Goal: Download file/media

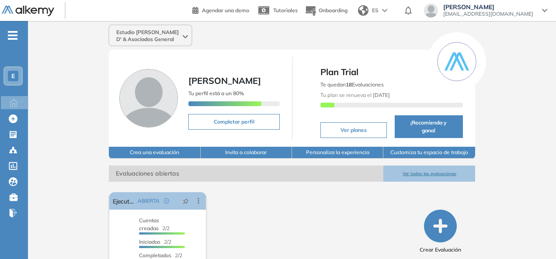
scroll to position [42, 0]
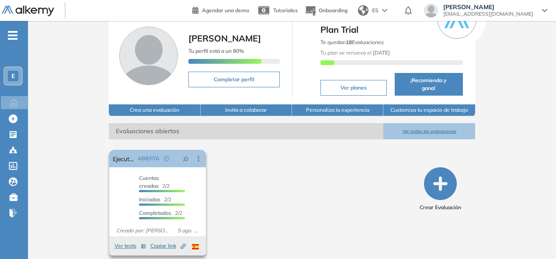
click at [143, 196] on span "Iniciadas 2/2" at bounding box center [155, 199] width 32 height 7
click at [198, 156] on icon at bounding box center [198, 159] width 1 height 6
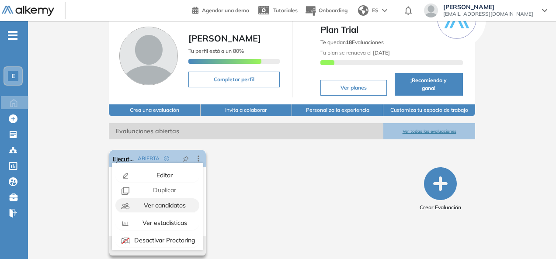
click at [164, 202] on span "Ver candidatos" at bounding box center [164, 206] width 44 height 8
click at [150, 202] on span "Ver candidatos" at bounding box center [164, 206] width 44 height 8
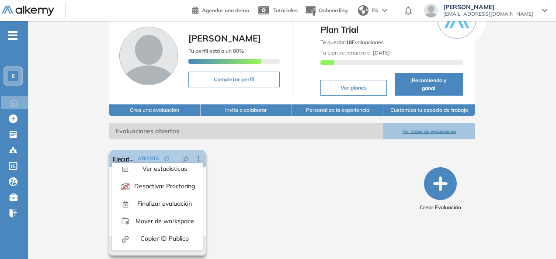
scroll to position [55, 0]
click at [150, 199] on span "Finalizar evaluación" at bounding box center [164, 203] width 56 height 8
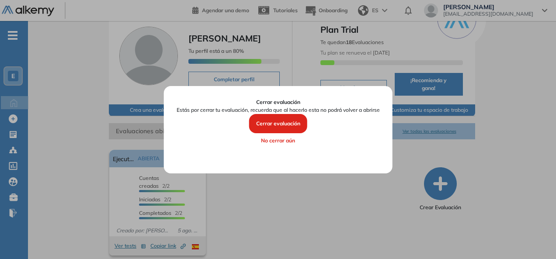
click at [280, 141] on button "No cerrar aún" at bounding box center [278, 140] width 203 height 15
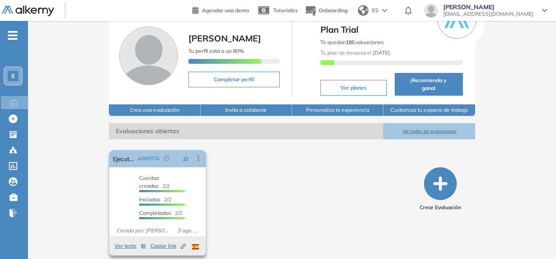
click at [170, 181] on div "Cuentas creadas 2/2 Prefiltrados 0/2 Iniciadas 2/2 Completados 2/2" at bounding box center [162, 198] width 46 height 49
click at [198, 156] on icon at bounding box center [198, 159] width 1 height 6
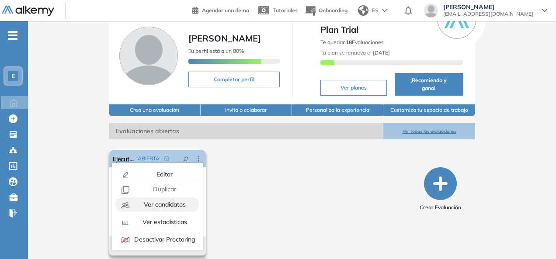
scroll to position [0, 0]
click at [153, 202] on span "Ver candidatos" at bounding box center [164, 206] width 44 height 8
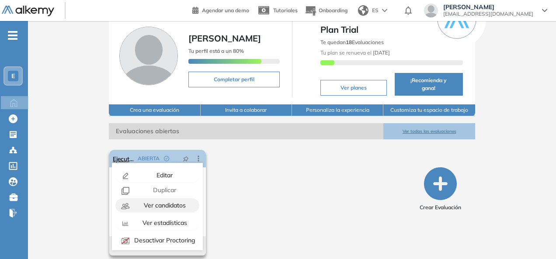
click at [153, 202] on span "Ver candidatos" at bounding box center [164, 206] width 44 height 8
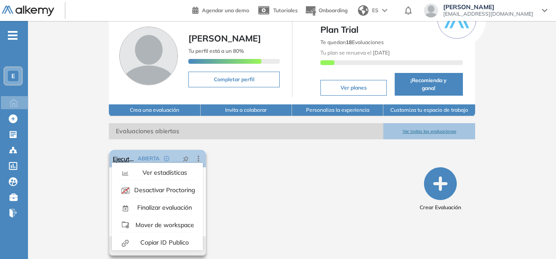
scroll to position [55, 0]
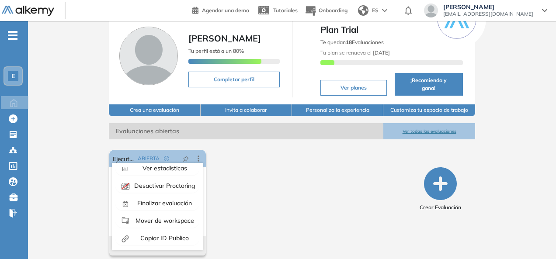
click at [209, 208] on div "El proctoring será activado ¡Importante!: Los usuarios que ya realizaron la eva…" at bounding box center [261, 202] width 310 height 113
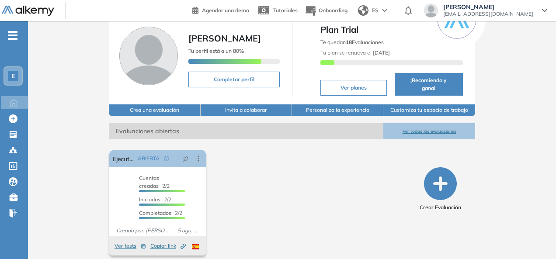
click at [12, 34] on span "-" at bounding box center [13, 34] width 10 height 7
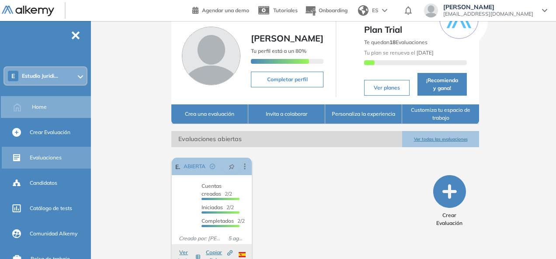
click at [52, 158] on span "Evaluaciones" at bounding box center [46, 158] width 32 height 8
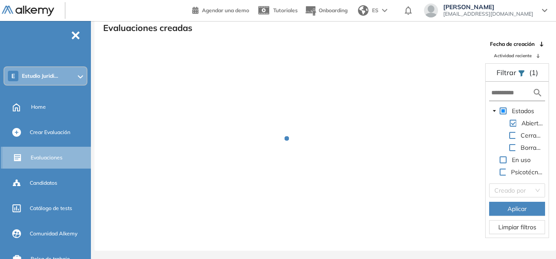
scroll to position [21, 0]
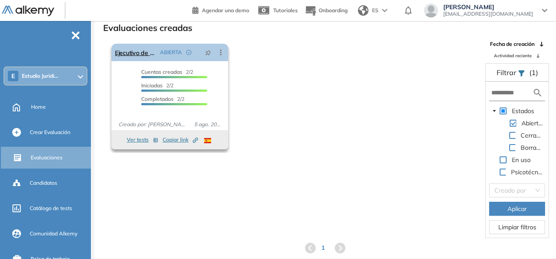
click at [221, 53] on icon at bounding box center [220, 52] width 9 height 9
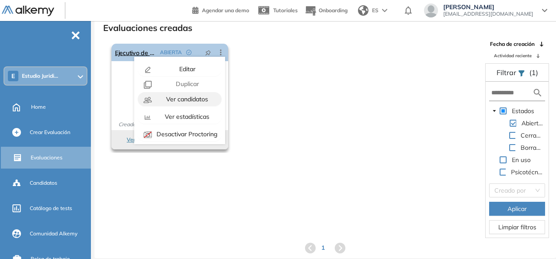
click at [198, 99] on span "Ver candidatos" at bounding box center [186, 99] width 44 height 8
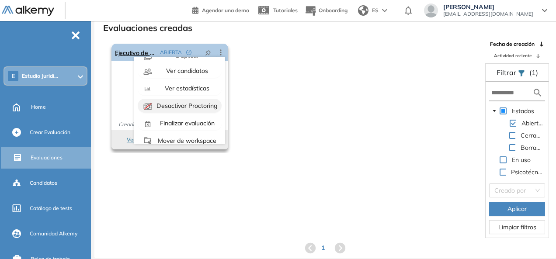
scroll to position [44, 0]
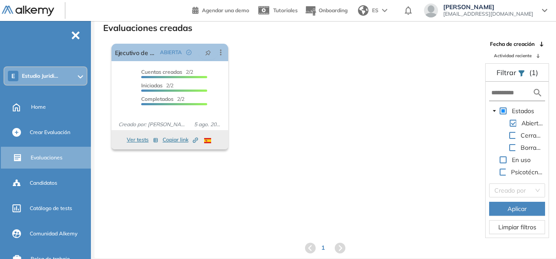
click at [160, 197] on div "El proctoring será activado ¡Importante!: Los usuarios que ya realizaron la eva…" at bounding box center [325, 139] width 461 height 198
click at [139, 140] on button "Ver tests" at bounding box center [142, 140] width 31 height 10
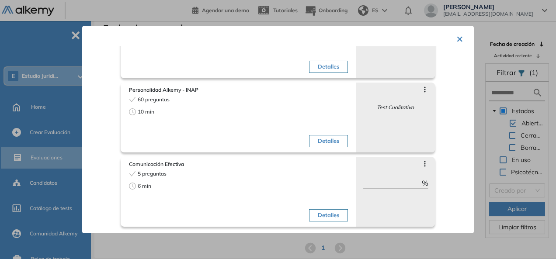
scroll to position [75, 0]
click at [456, 42] on button "×" at bounding box center [459, 37] width 7 height 17
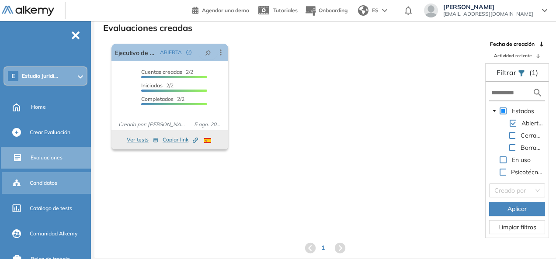
scroll to position [44, 0]
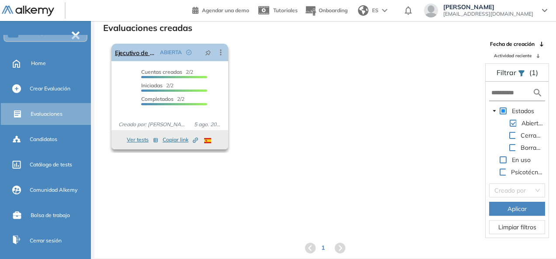
click at [222, 55] on icon at bounding box center [220, 52] width 9 height 9
click at [258, 108] on div "El proctoring será activado ¡Importante!: Los usuarios que ya realizaron la eva…" at bounding box center [293, 96] width 371 height 113
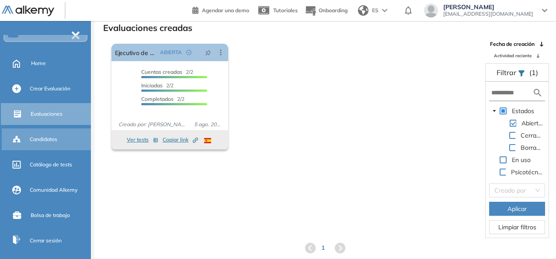
click at [55, 136] on span "Candidatos" at bounding box center [44, 140] width 28 height 8
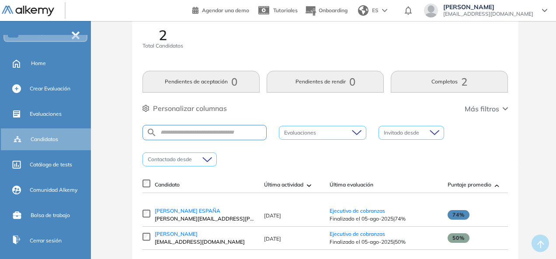
scroll to position [47, 0]
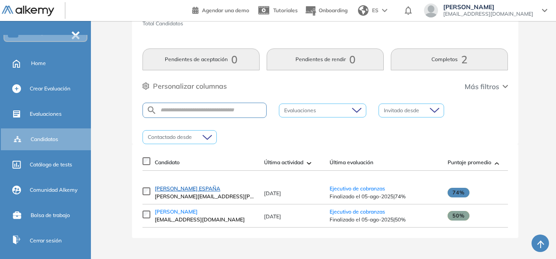
click at [220, 187] on span "[PERSON_NAME] ESPAÑA" at bounding box center [188, 188] width 66 height 7
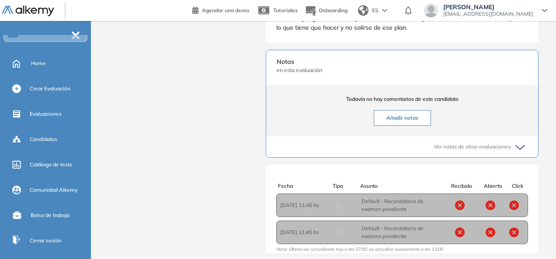
scroll to position [550, 0]
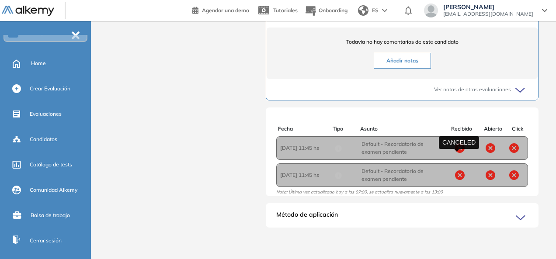
click at [459, 150] on icon at bounding box center [460, 148] width 10 height 10
click at [481, 153] on div at bounding box center [490, 148] width 27 height 10
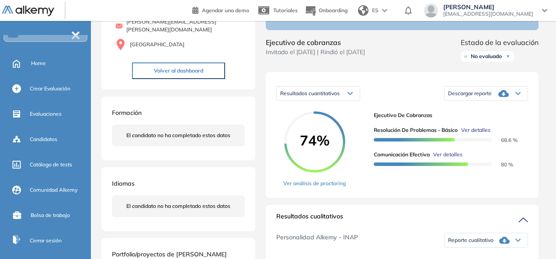
scroll to position [70, 0]
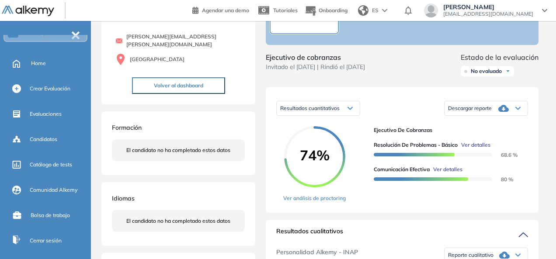
click at [522, 117] on div "Descargar reporte" at bounding box center [486, 108] width 83 height 17
click at [502, 127] on div "Descargar informe completo" at bounding box center [486, 119] width 82 height 16
click at [503, 123] on li "Descargar informe completo" at bounding box center [481, 119] width 65 height 9
click at [497, 75] on span "No evaluado" at bounding box center [486, 71] width 31 height 7
click at [525, 80] on div "No evaluado No evaluado Evaluado A entrevistar Entrevistado Finalista Oferta en…" at bounding box center [500, 71] width 78 height 17
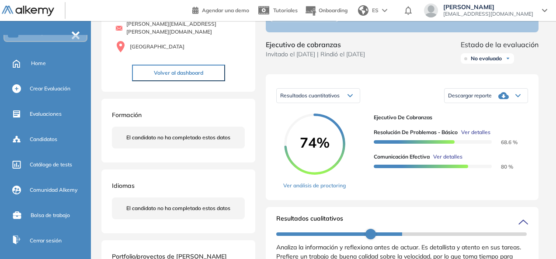
scroll to position [0, 0]
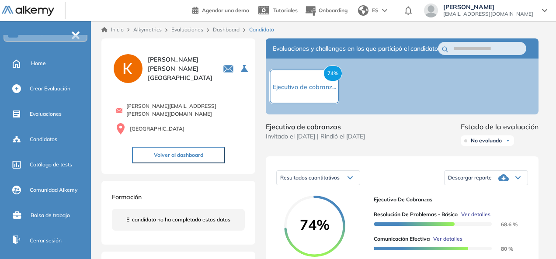
click at [515, 187] on div "Descargar reporte" at bounding box center [486, 177] width 83 height 17
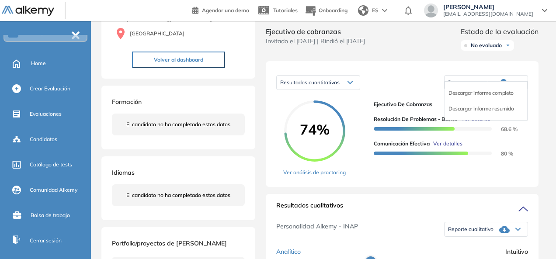
scroll to position [87, 0]
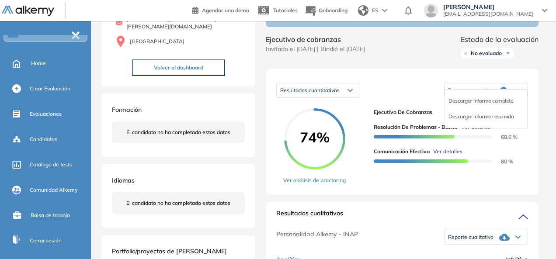
click at [467, 121] on li "Descargar informe resumido" at bounding box center [481, 116] width 65 height 9
click at [493, 57] on span "No evaluado" at bounding box center [486, 53] width 31 height 7
click at [479, 91] on li "Evaluado" at bounding box center [481, 86] width 21 height 9
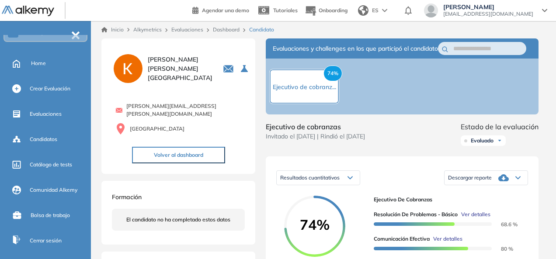
scroll to position [0, 0]
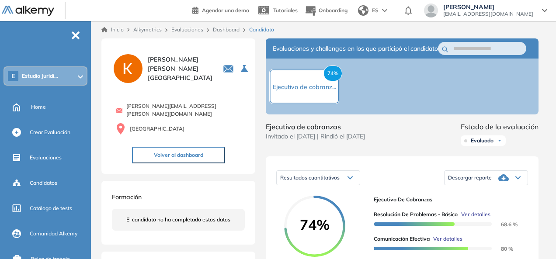
click at [58, 79] on span "Estudio Juridi..." at bounding box center [40, 76] width 36 height 7
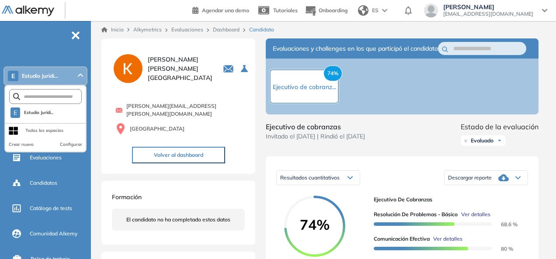
click at [58, 79] on span "Estudio Juridi..." at bounding box center [40, 76] width 36 height 7
